Goal: Transaction & Acquisition: Purchase product/service

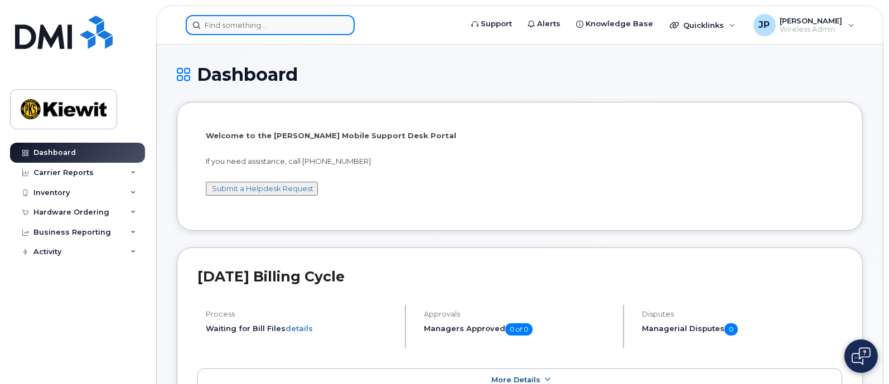
click at [269, 22] on input at bounding box center [270, 25] width 169 height 20
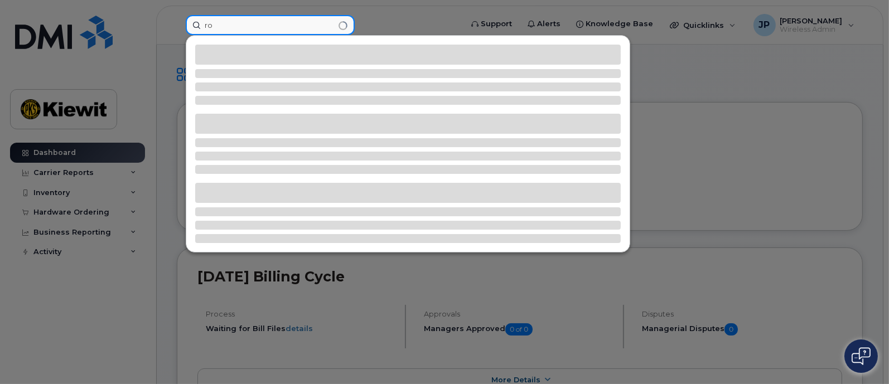
type input "r"
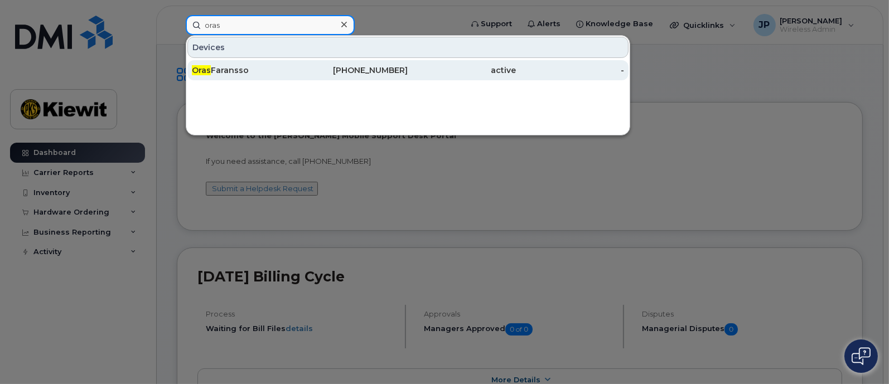
type input "oras"
click at [200, 73] on span "Oras" at bounding box center [201, 70] width 19 height 10
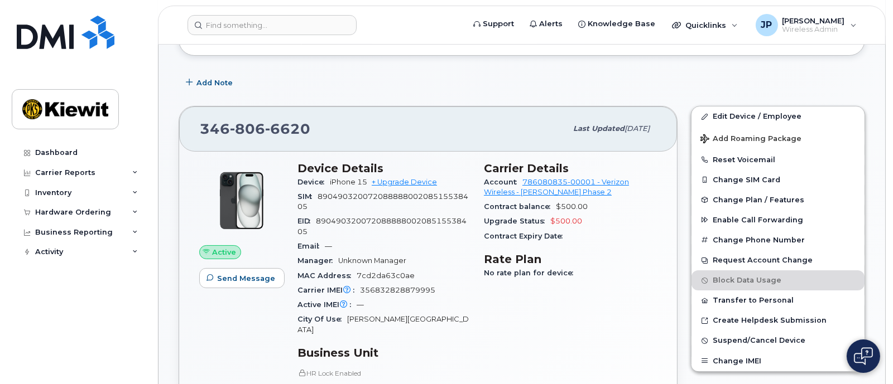
scroll to position [209, 0]
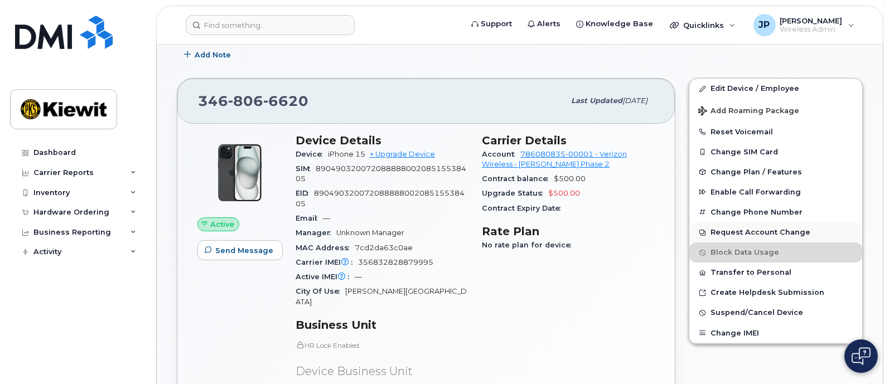
click at [792, 233] on button "Request Account Change" at bounding box center [776, 233] width 173 height 20
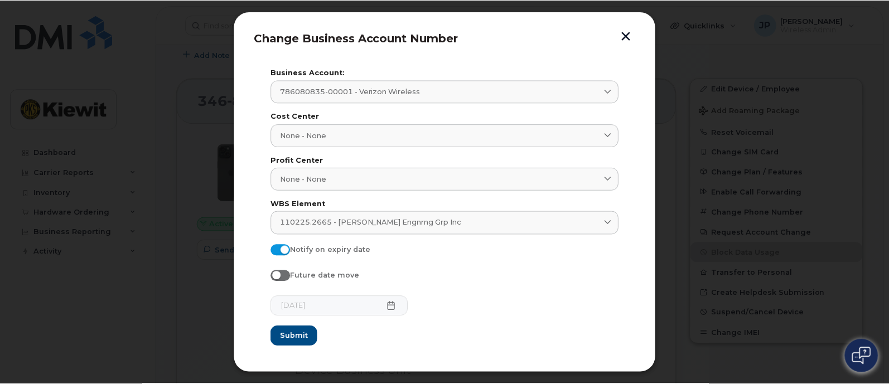
scroll to position [11, 0]
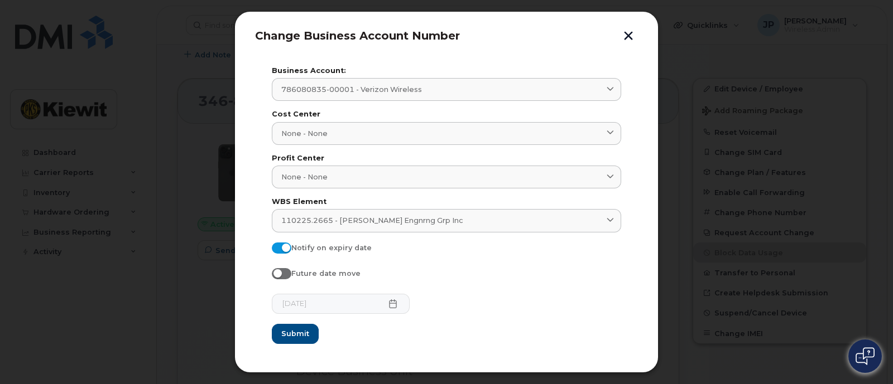
click at [621, 31] on button "button" at bounding box center [628, 37] width 17 height 12
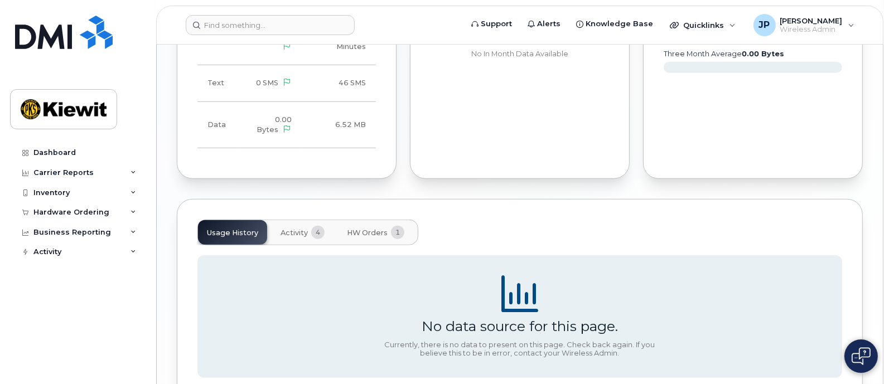
scroll to position [1113, 0]
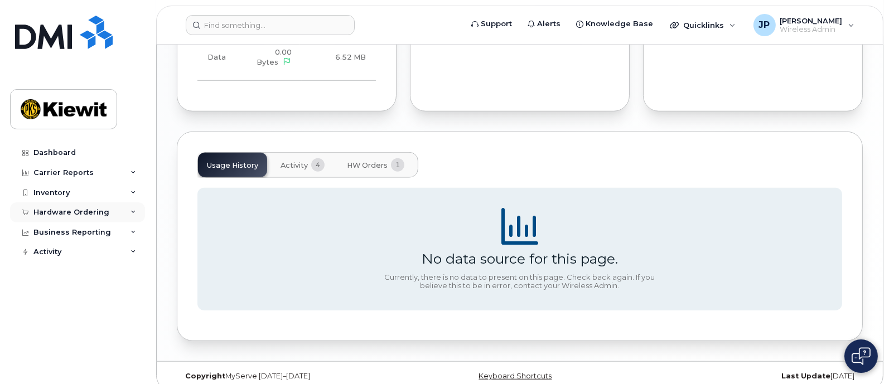
click at [134, 210] on icon at bounding box center [134, 213] width 6 height 6
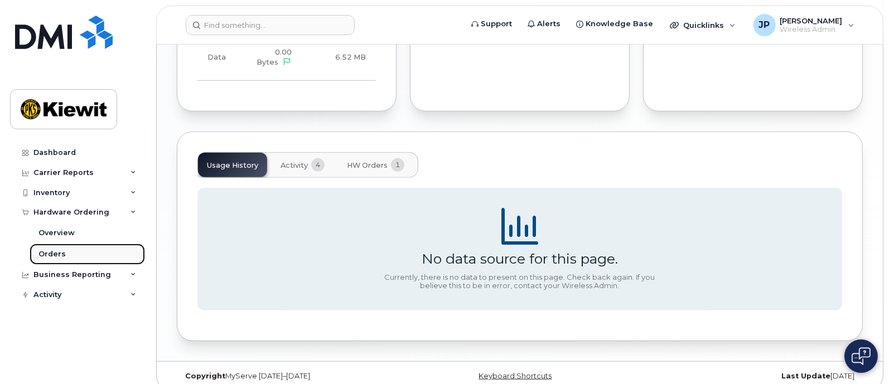
click at [58, 254] on div "Orders" at bounding box center [51, 254] width 27 height 10
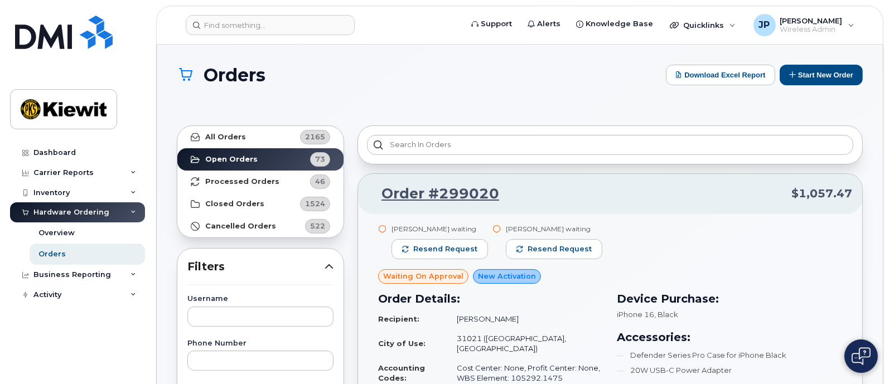
click at [186, 76] on icon at bounding box center [184, 74] width 18 height 13
click at [815, 80] on button "Start New Order" at bounding box center [821, 75] width 83 height 21
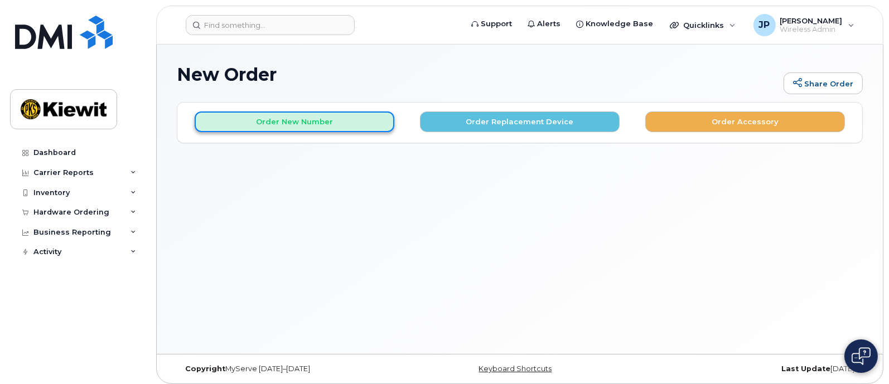
click at [301, 122] on button "Order New Number" at bounding box center [295, 122] width 200 height 21
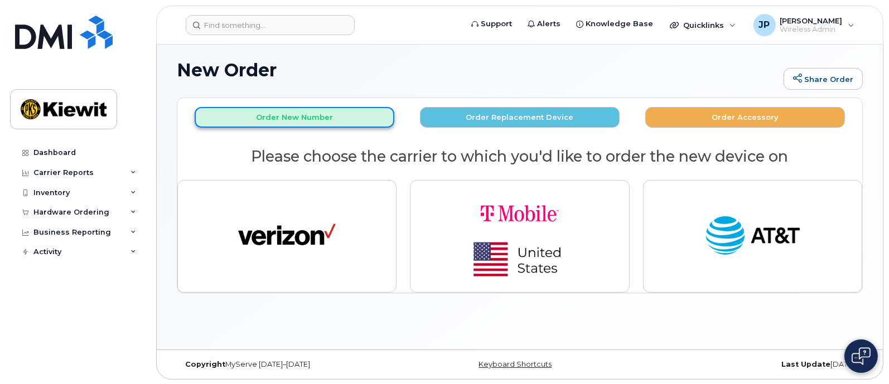
scroll to position [6, 0]
